Goal: Task Accomplishment & Management: Use online tool/utility

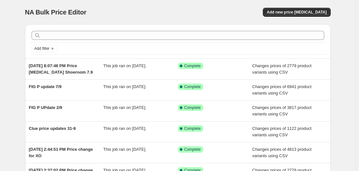
click at [348, 83] on div "NA Bulk Price Editor. This page is ready NA Bulk Price Editor Add new price cha…" at bounding box center [178, 124] width 356 height 248
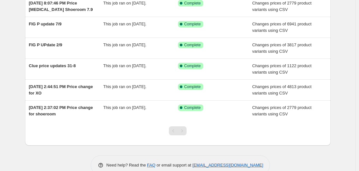
scroll to position [77, 0]
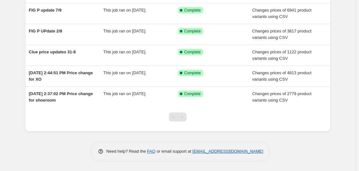
click at [345, 106] on div "NA Bulk Price Editor. This page is ready NA Bulk Price Editor Add new price cha…" at bounding box center [178, 47] width 356 height 248
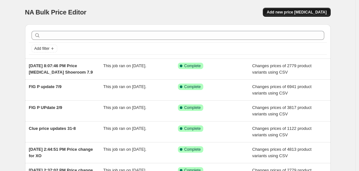
click at [313, 10] on span "Add new price change job" at bounding box center [297, 12] width 60 height 5
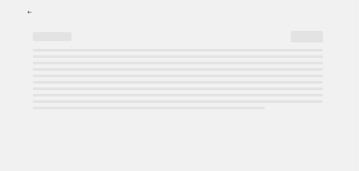
select select "percentage"
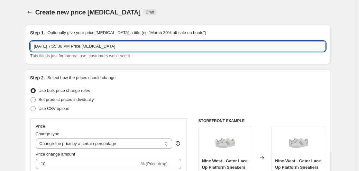
click at [131, 45] on input "Oct 5, 2025, 7:55:36 PM Price change job" at bounding box center [177, 46] width 295 height 10
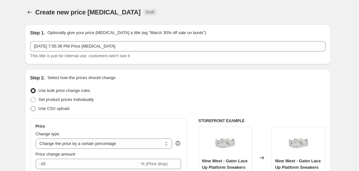
click at [49, 109] on span "Use CSV upload" at bounding box center [54, 108] width 31 height 5
click at [31, 107] on input "Use CSV upload" at bounding box center [31, 106] width 0 height 0
radio input "true"
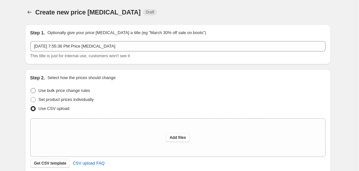
click at [53, 90] on span "Use bulk price change rules" at bounding box center [65, 90] width 52 height 5
click at [31, 89] on input "Use bulk price change rules" at bounding box center [31, 88] width 0 height 0
radio input "true"
select select "percentage"
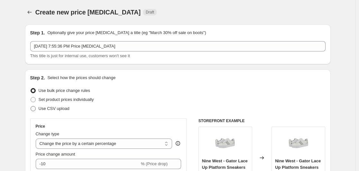
click at [38, 108] on label "Use CSV upload" at bounding box center [49, 108] width 39 height 9
click at [31, 107] on input "Use CSV upload" at bounding box center [31, 106] width 0 height 0
radio input "true"
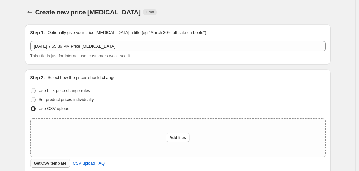
click at [62, 166] on button "Get CSV template" at bounding box center [50, 163] width 40 height 9
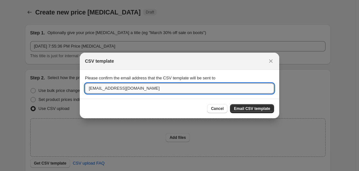
click at [142, 85] on input "fahimetmana@gmail.com" at bounding box center [179, 88] width 189 height 10
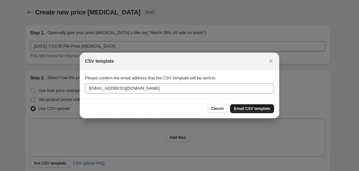
click at [252, 108] on span "Email CSV template" at bounding box center [252, 108] width 36 height 5
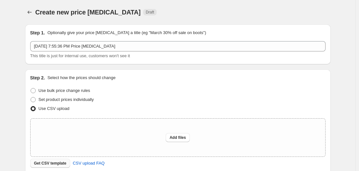
click at [55, 161] on button "Get CSV template" at bounding box center [50, 163] width 40 height 9
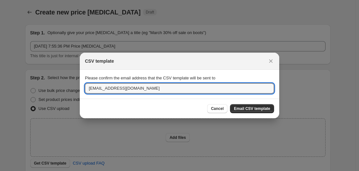
drag, startPoint x: 113, startPoint y: 89, endPoint x: 79, endPoint y: 87, distance: 34.2
drag, startPoint x: 79, startPoint y: 87, endPoint x: 209, endPoint y: 87, distance: 129.4
click at [209, 87] on input "fahimetmana@gmail.com" at bounding box center [179, 88] width 189 height 10
drag, startPoint x: 113, startPoint y: 89, endPoint x: 90, endPoint y: 88, distance: 22.9
click at [90, 88] on input "fahimetmana@gmail.com" at bounding box center [179, 88] width 189 height 10
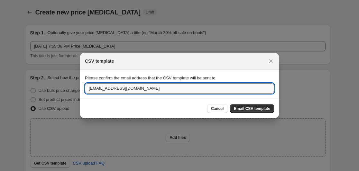
click at [90, 88] on input "fahimetmana@gmail.com" at bounding box center [179, 88] width 189 height 10
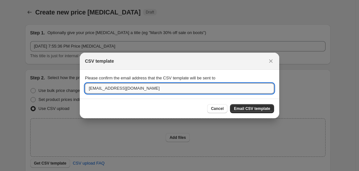
drag, startPoint x: 86, startPoint y: 89, endPoint x: 113, endPoint y: 88, distance: 26.8
click at [113, 88] on input "fahimetmana@gmail.com" at bounding box center [179, 88] width 189 height 10
drag, startPoint x: 127, startPoint y: 88, endPoint x: 100, endPoint y: 92, distance: 26.6
click at [100, 92] on input "fahimetmana@gmail.com" at bounding box center [179, 88] width 189 height 10
type input "tmana@gmail.com"
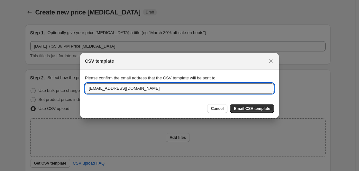
click at [104, 89] on input "tmana@gmail.com" at bounding box center [179, 88] width 189 height 10
click at [120, 90] on input "tmana@gmail.com" at bounding box center [179, 88] width 189 height 10
type input "etmana.seller@etmana.com"
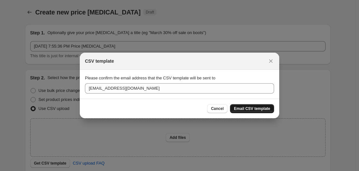
click at [241, 110] on span "Email CSV template" at bounding box center [252, 108] width 36 height 5
